Goal: Task Accomplishment & Management: Manage account settings

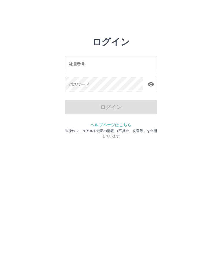
click at [78, 64] on div "社員番号 社員番号" at bounding box center [111, 64] width 92 height 15
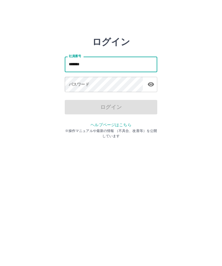
type input "*******"
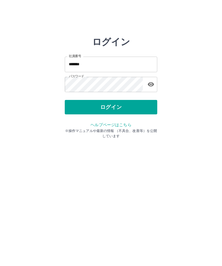
click at [115, 107] on button "ログイン" at bounding box center [111, 107] width 92 height 14
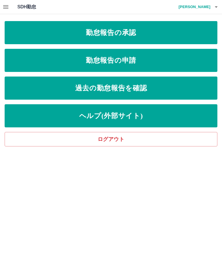
click at [142, 33] on link "勤怠報告の承認" at bounding box center [111, 32] width 213 height 23
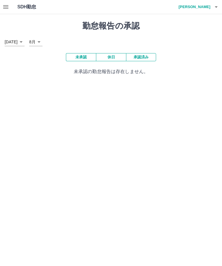
click at [145, 57] on button "承認済み" at bounding box center [141, 57] width 30 height 8
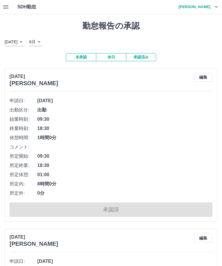
click at [204, 12] on h4 "戸田　節子" at bounding box center [193, 7] width 35 height 14
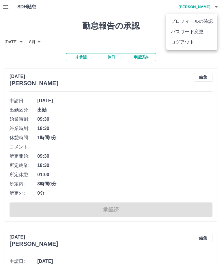
click at [182, 43] on li "ログアウト" at bounding box center [191, 42] width 51 height 10
